Goal: Navigation & Orientation: Find specific page/section

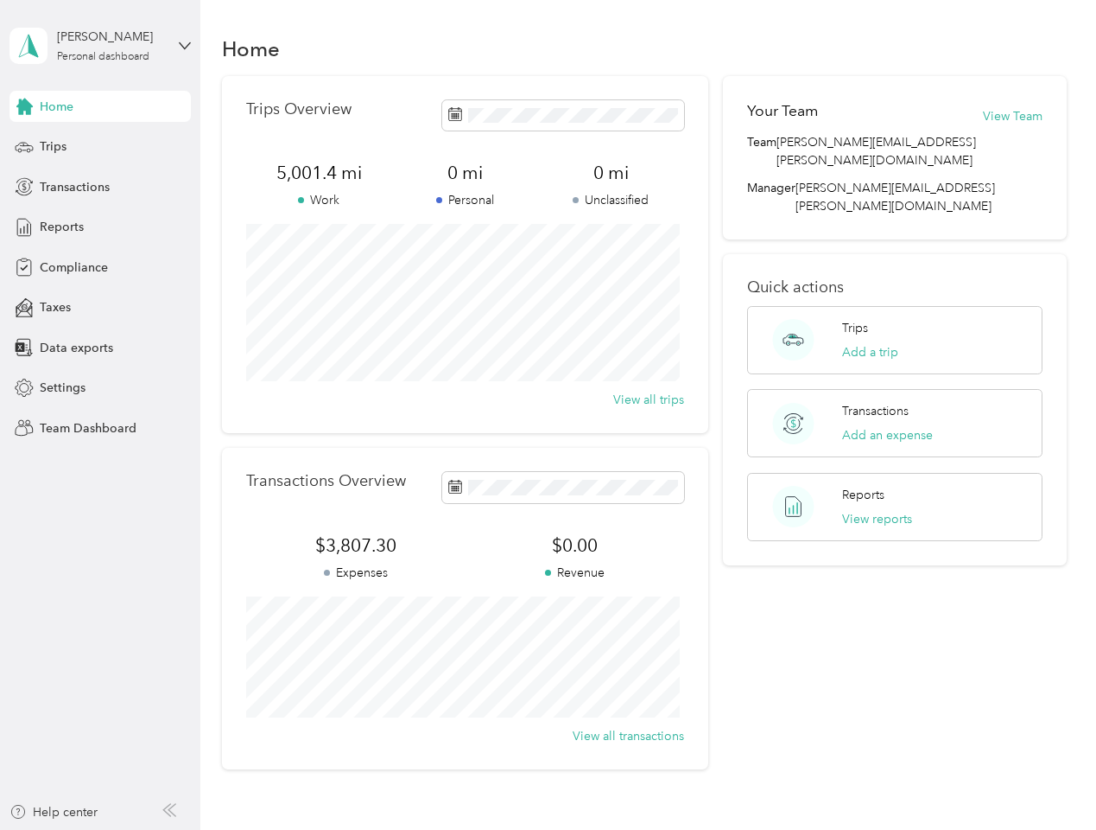
click at [548, 415] on div "Trips Overview 5,001.4 mi Work 0 mi Personal 0 mi Unclassified View all trips" at bounding box center [465, 254] width 486 height 357
click at [100, 46] on div "[PERSON_NAME]" at bounding box center [111, 37] width 108 height 18
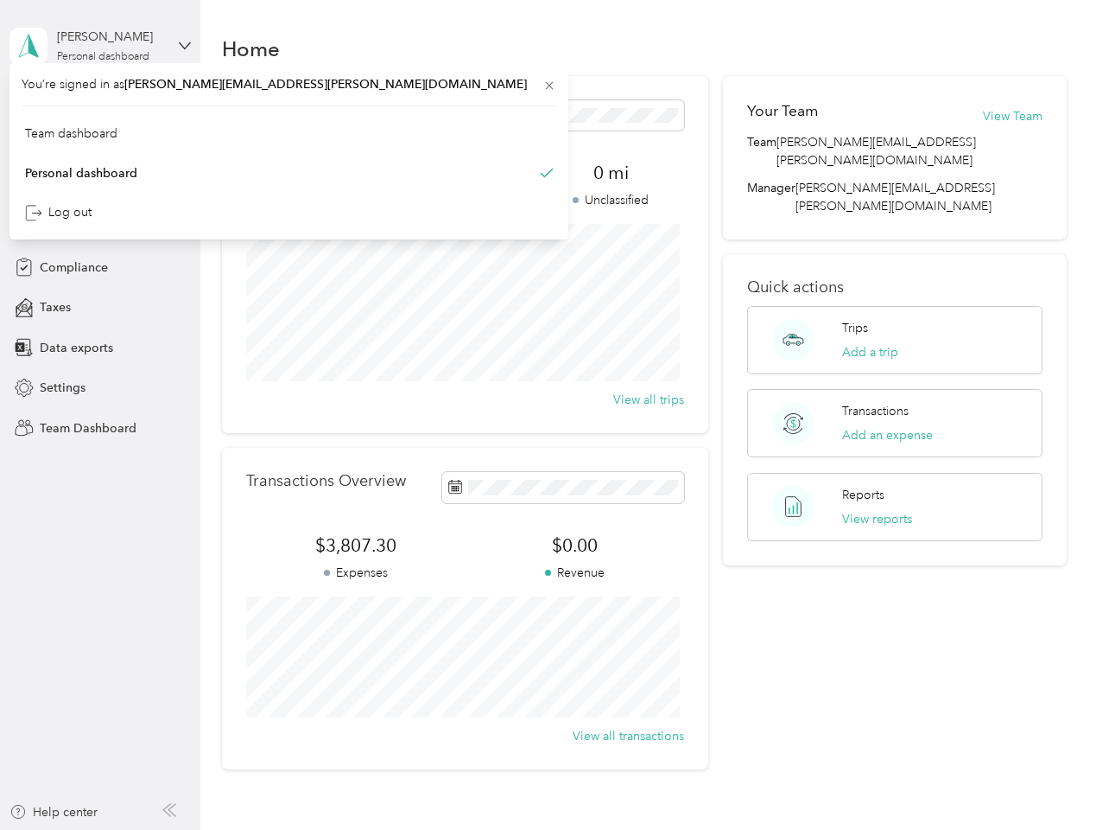
click at [100, 106] on div "You’re signed in as [PERSON_NAME][EMAIL_ADDRESS][PERSON_NAME][DOMAIN_NAME] Team…" at bounding box center [289, 151] width 559 height 176
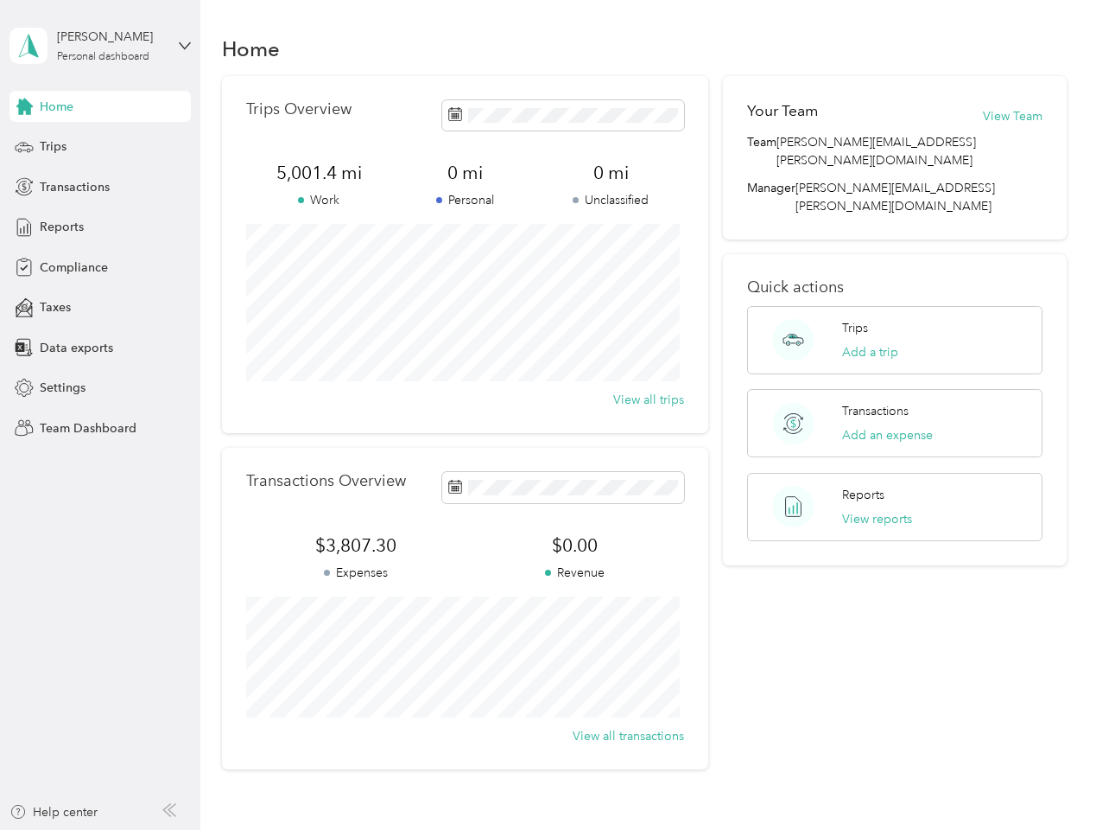
click at [24, 106] on div "You’re signed in as [PERSON_NAME][EMAIL_ADDRESS][PERSON_NAME][DOMAIN_NAME] Team…" at bounding box center [289, 151] width 559 height 176
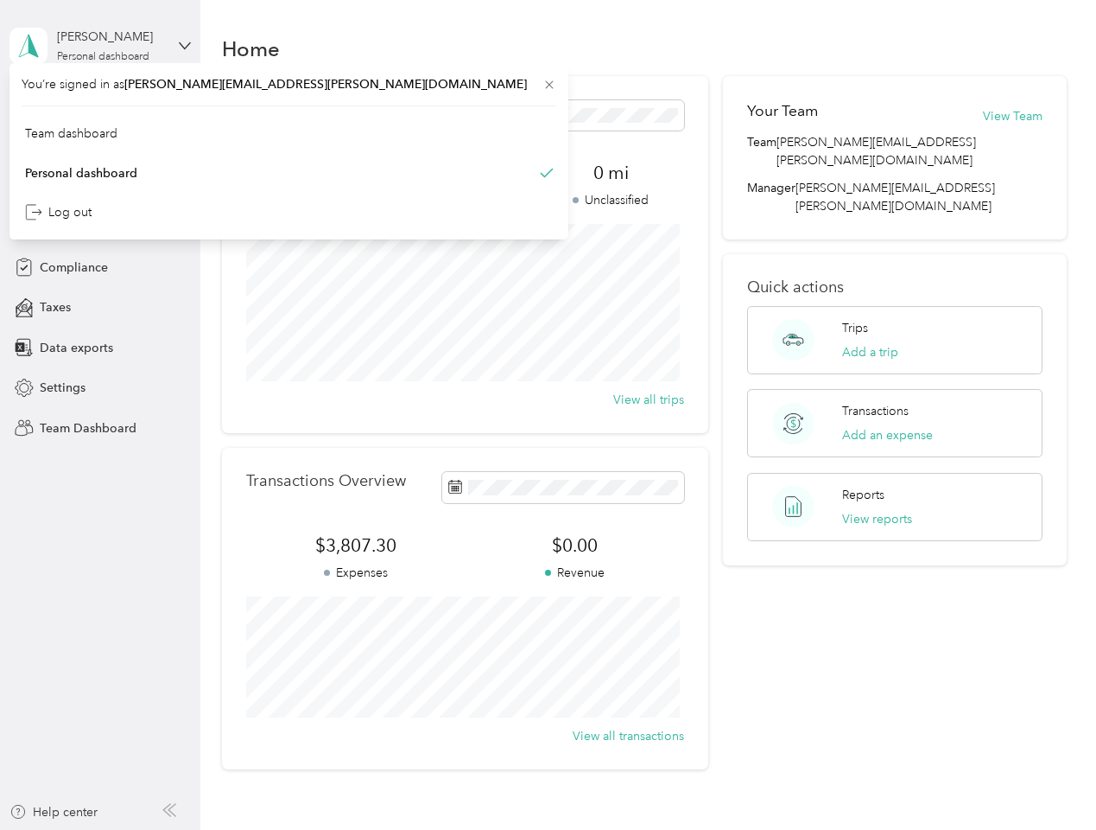
click at [100, 147] on div "Trips" at bounding box center [100, 146] width 181 height 31
